Goal: Obtain resource: Download file/media

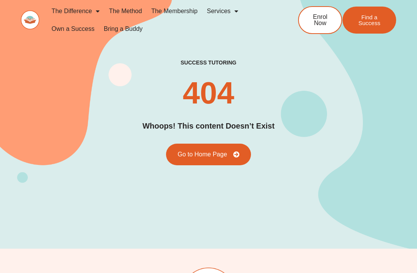
scroll to position [46, 0]
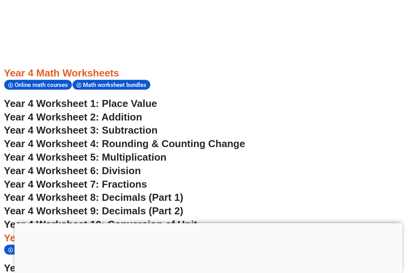
scroll to position [1351, 0]
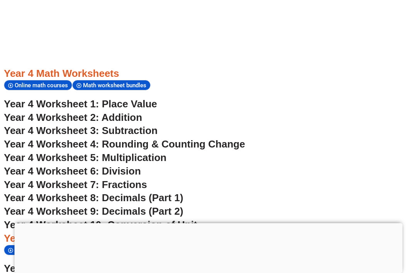
click at [160, 152] on span "Year 4 Worksheet 5: Multiplication" at bounding box center [85, 158] width 163 height 12
